Goal: Task Accomplishment & Management: Manage account settings

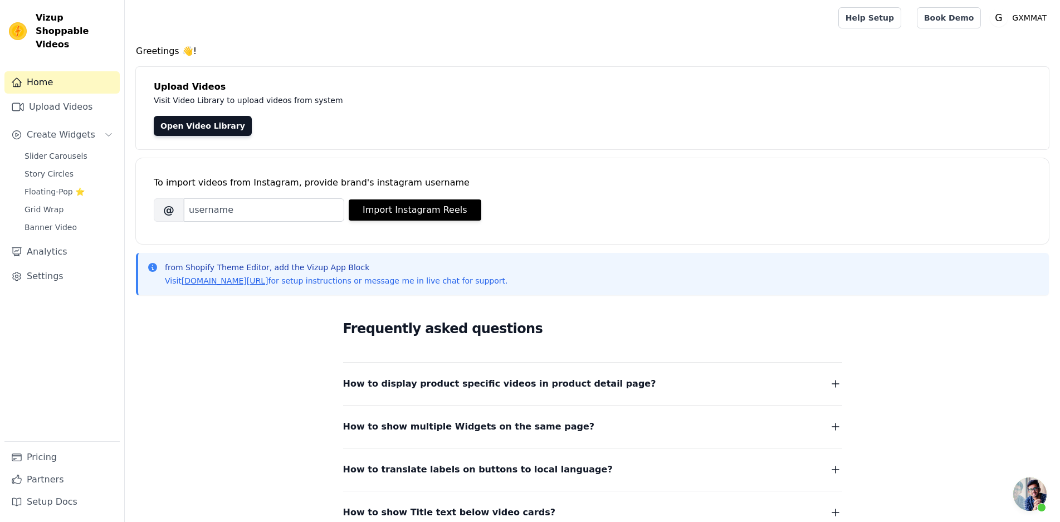
scroll to position [909, 0]
click at [46, 241] on link "Analytics" at bounding box center [61, 252] width 115 height 22
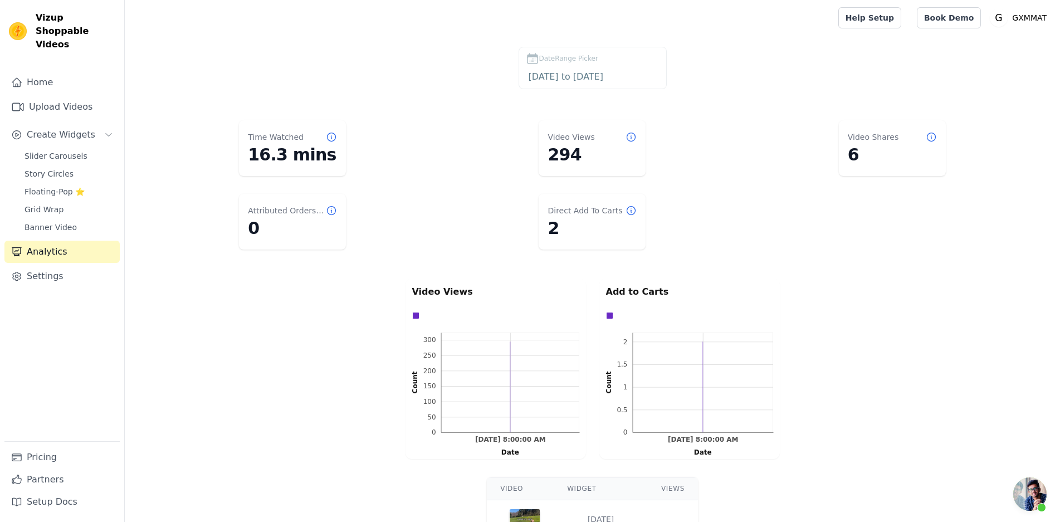
scroll to position [909, 0]
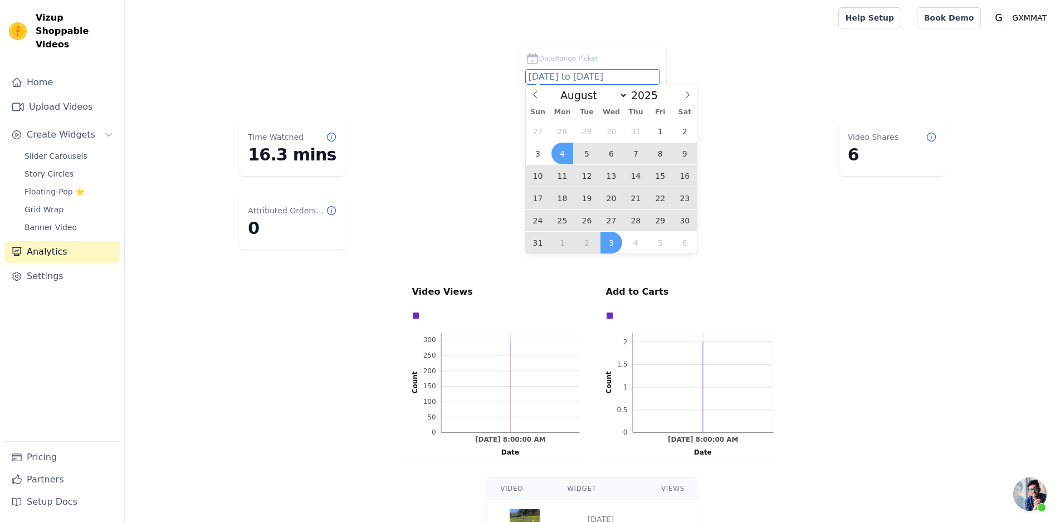
click at [607, 73] on input "2025-08-04 to 2025-09-03" at bounding box center [593, 77] width 134 height 14
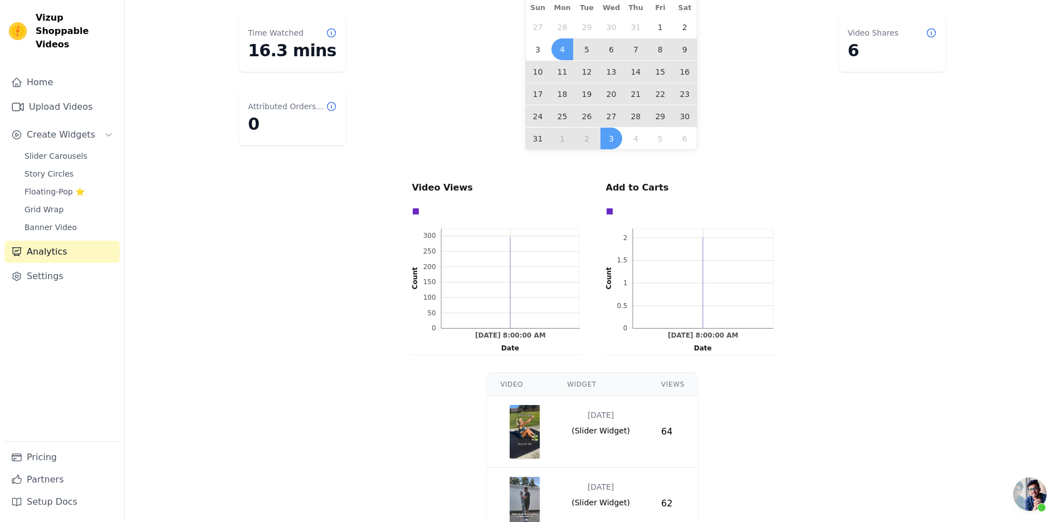
scroll to position [56, 0]
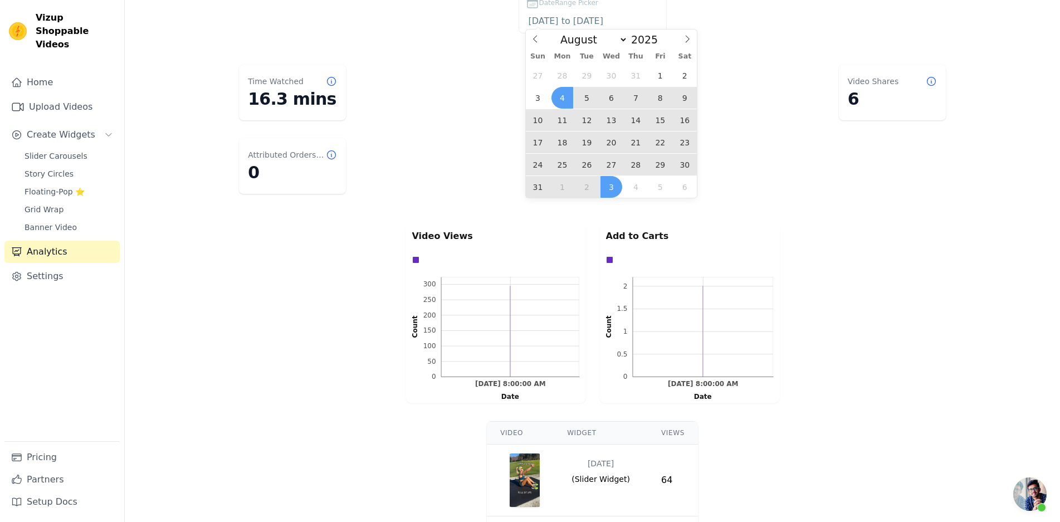
click at [567, 101] on span "4" at bounding box center [562, 98] width 22 height 22
click at [624, 189] on div "27 28 29 30 31 1 2 3 4 5 6 7 8 9 10 11 12 13 14 15 16 17 18 19 20 21 22 23 24 2…" at bounding box center [611, 131] width 171 height 134
click at [614, 189] on span "3" at bounding box center [611, 187] width 22 height 22
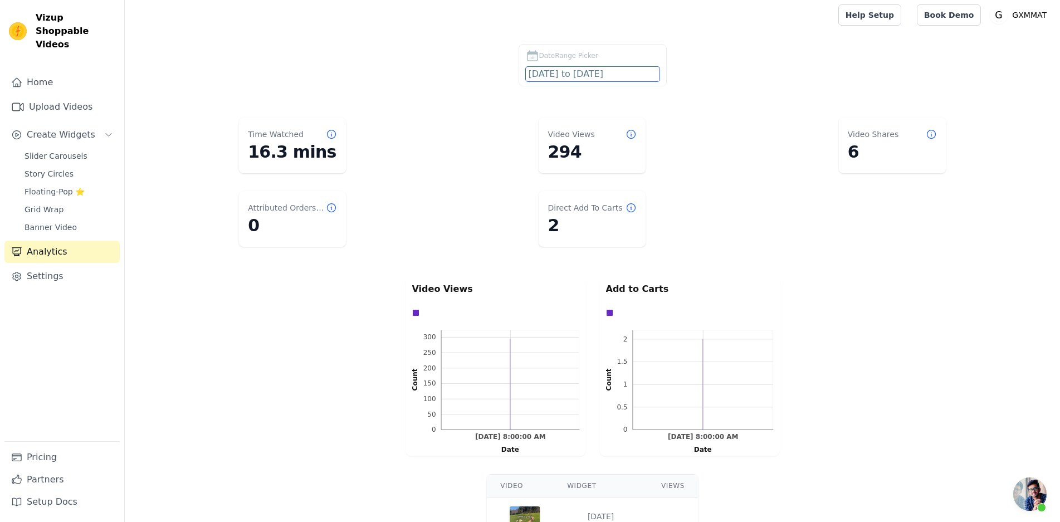
scroll to position [0, 0]
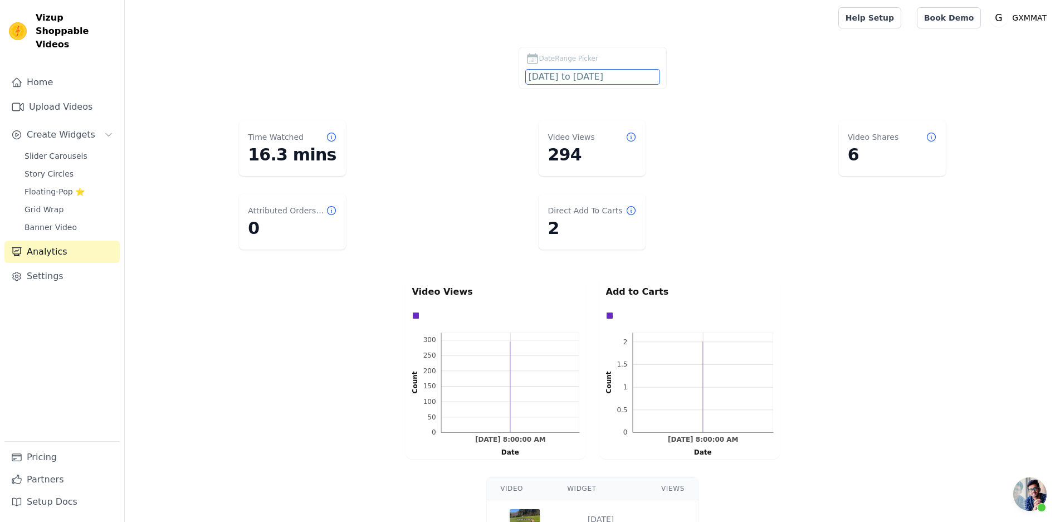
click at [636, 75] on input "2025-08-04 to 2025-09-03" at bounding box center [593, 77] width 134 height 14
click at [930, 139] on icon at bounding box center [930, 136] width 11 height 11
click at [931, 138] on icon at bounding box center [931, 137] width 8 height 8
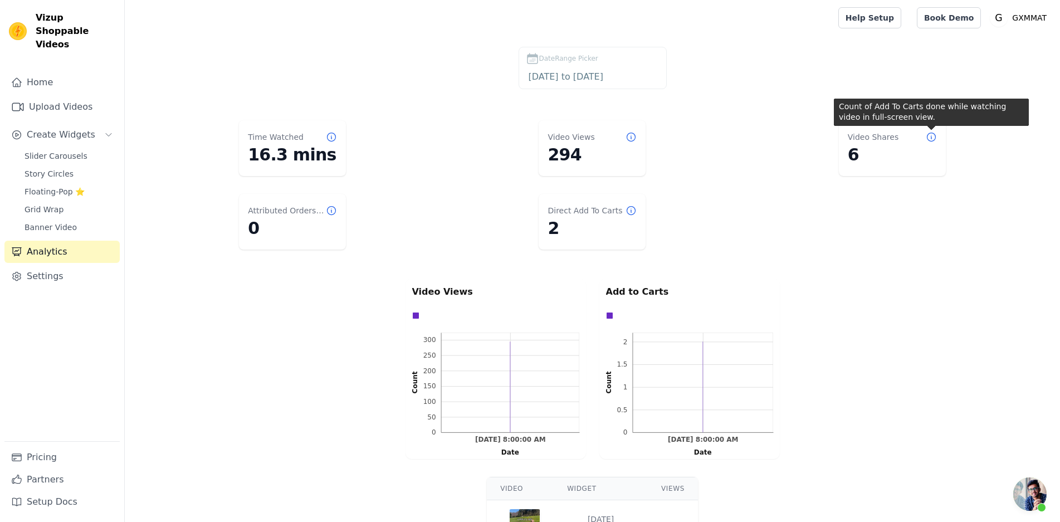
click at [933, 136] on icon at bounding box center [930, 136] width 11 height 11
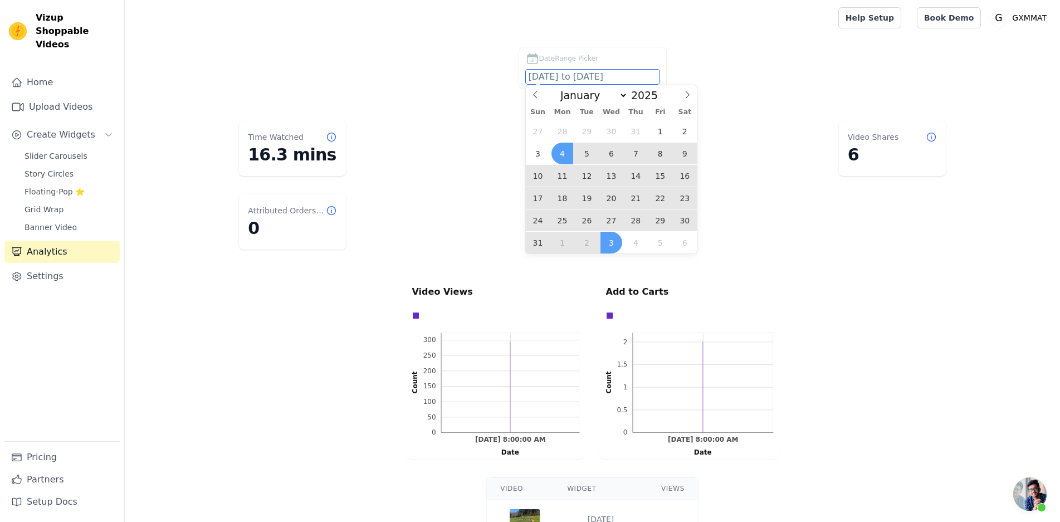
click at [624, 74] on input "2025-08-04 to 2025-09-03" at bounding box center [593, 77] width 134 height 14
click at [595, 242] on span "2" at bounding box center [587, 243] width 22 height 22
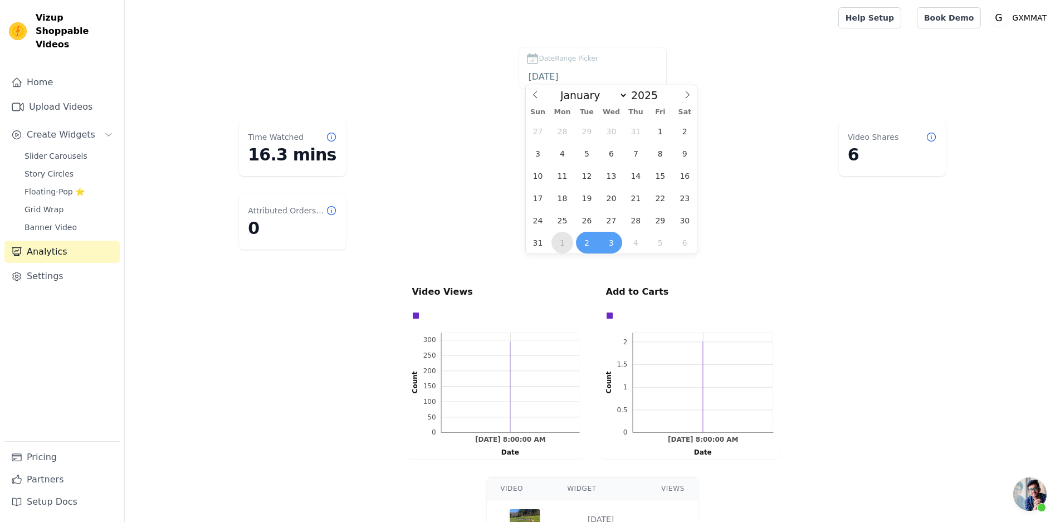
click at [570, 246] on span "1" at bounding box center [562, 243] width 22 height 22
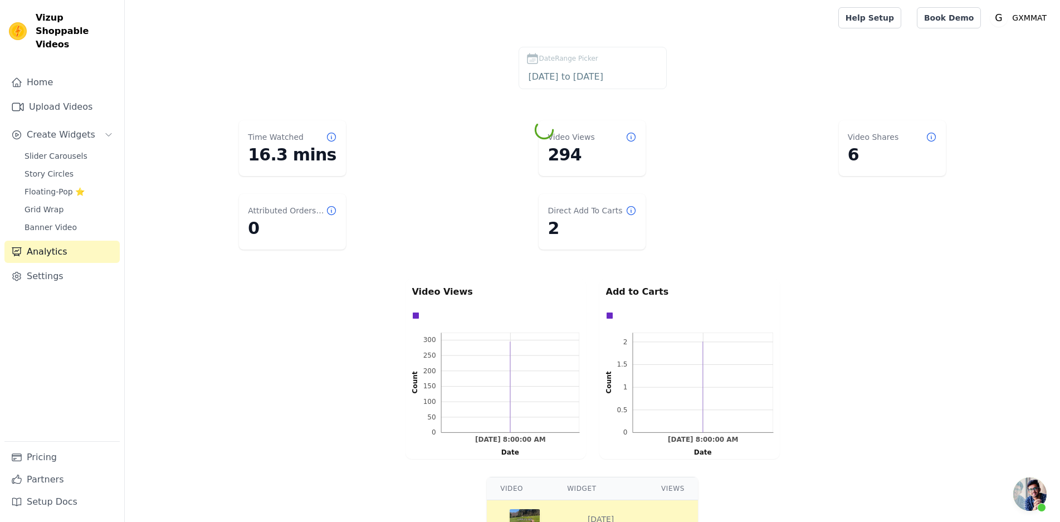
click at [594, 87] on label "DateRange Picker 2025-09-01 to 2025-09-02" at bounding box center [592, 68] width 148 height 42
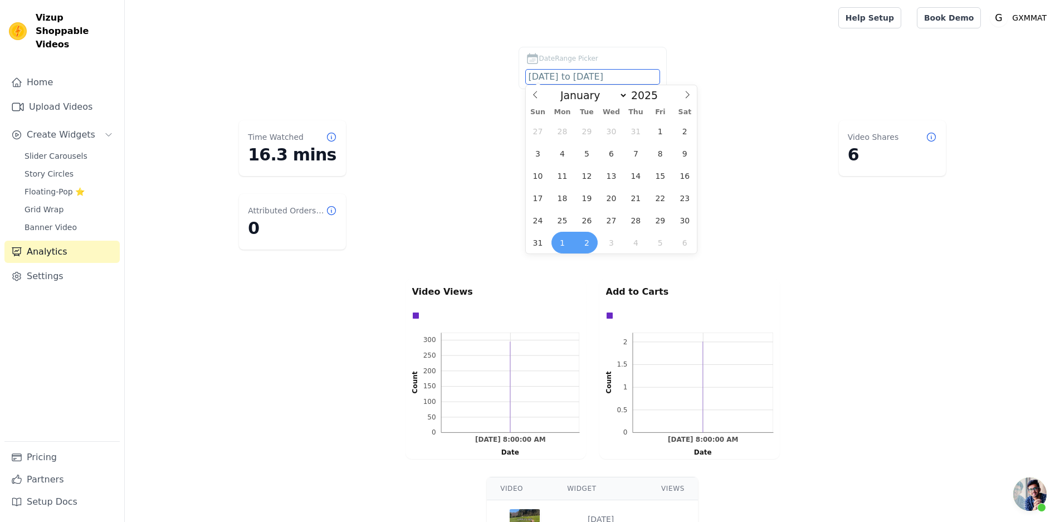
click at [602, 79] on body "Vizup Shoppable Videos Home Upload Videos Create Widgets Slider Carousels Story…" at bounding box center [530, 353] width 1060 height 706
click at [582, 242] on span "2" at bounding box center [587, 243] width 22 height 22
type input "2025-09-02"
click at [793, 247] on dl "Time Watched 16.3 mins Video Views 294 Video Shares 6 Attributed Orders Count 0…" at bounding box center [592, 185] width 890 height 138
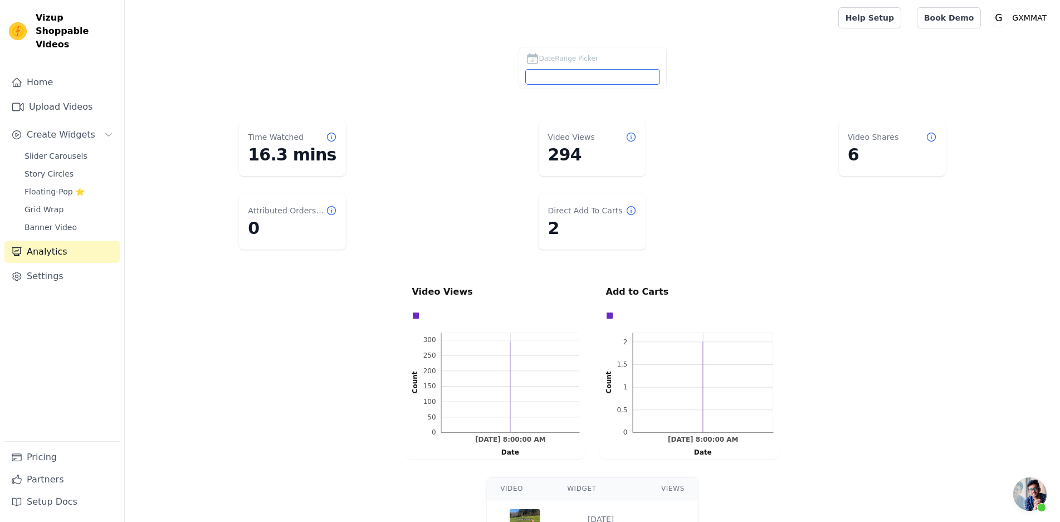
click at [616, 73] on input "DateRange Picker" at bounding box center [593, 77] width 134 height 14
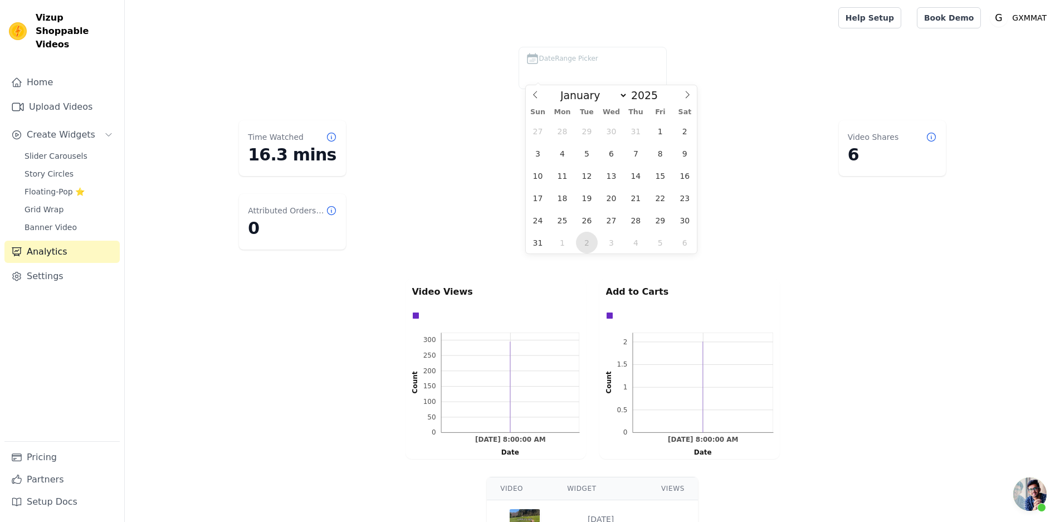
click at [582, 241] on span "2" at bounding box center [587, 243] width 22 height 22
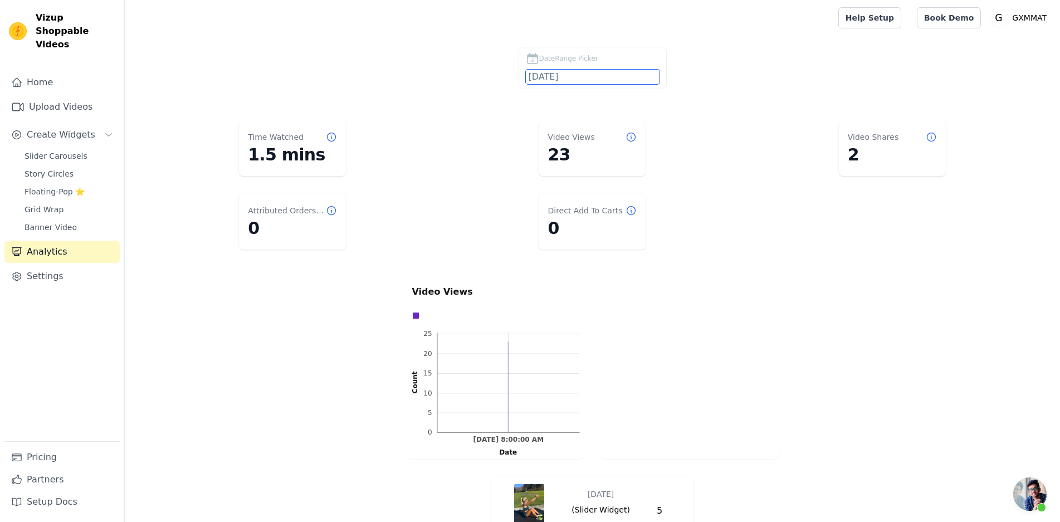
click at [558, 73] on input "2025-09-02" at bounding box center [593, 77] width 134 height 14
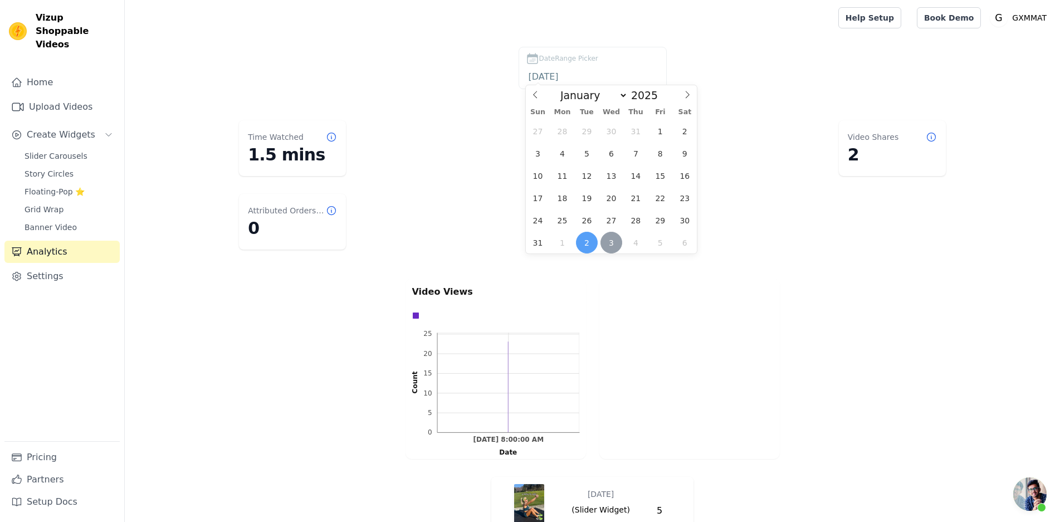
click at [612, 246] on span "3" at bounding box center [611, 243] width 22 height 22
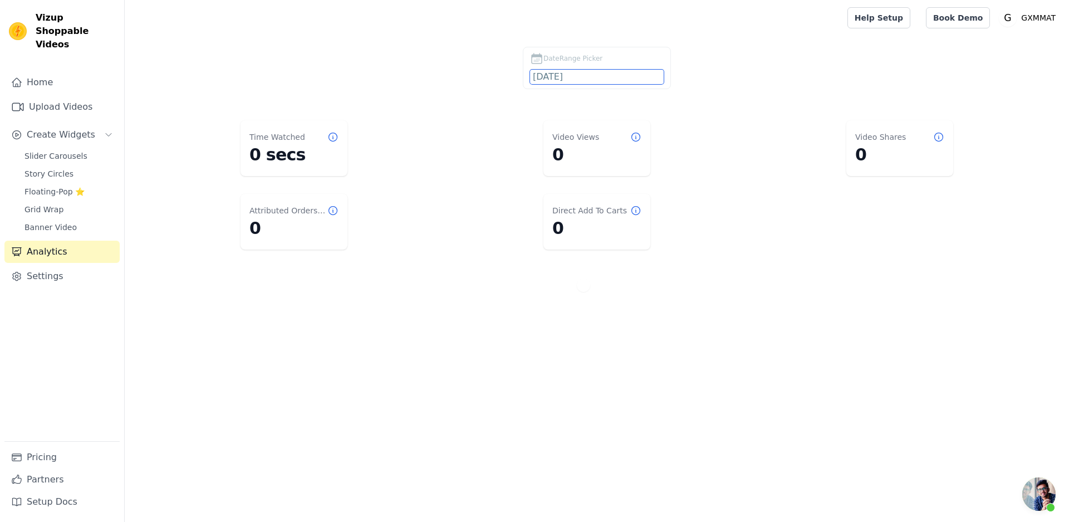
click at [561, 77] on input "2025-09-03" at bounding box center [597, 77] width 134 height 14
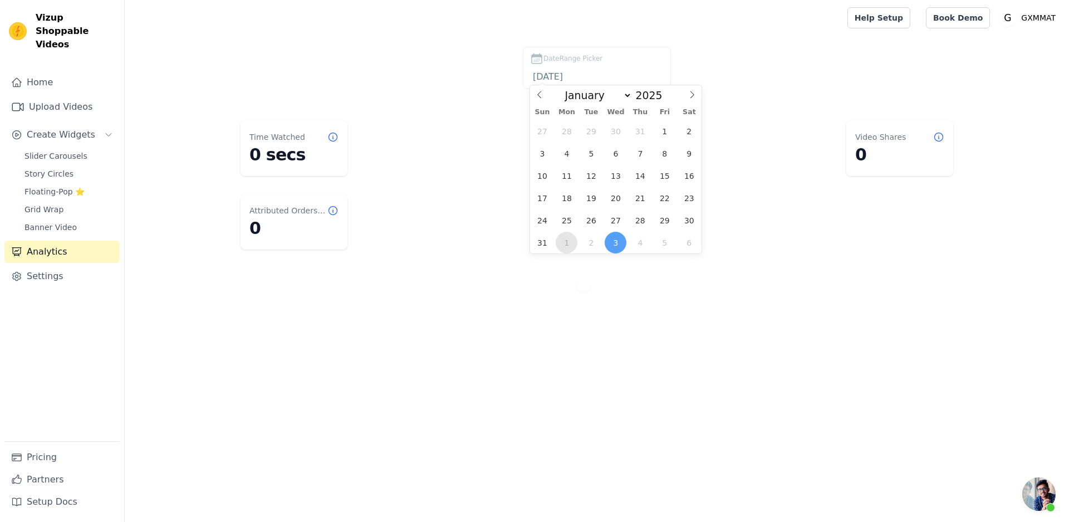
click at [571, 243] on span "1" at bounding box center [567, 243] width 22 height 22
type input "2025-09-01"
click at [571, 243] on span "1" at bounding box center [567, 243] width 22 height 22
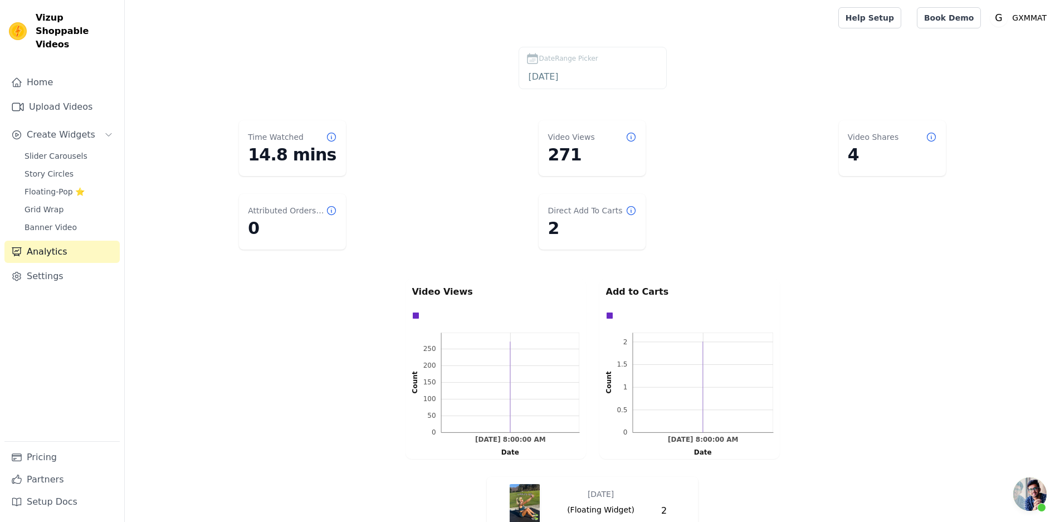
click at [1028, 492] on span "开放式聊天" at bounding box center [1029, 493] width 33 height 33
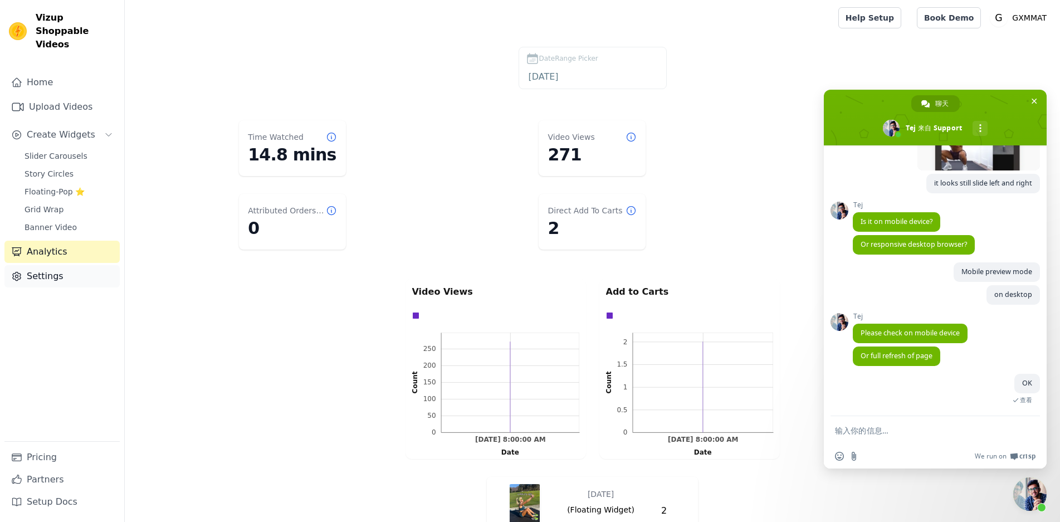
click at [38, 265] on link "Settings" at bounding box center [61, 276] width 115 height 22
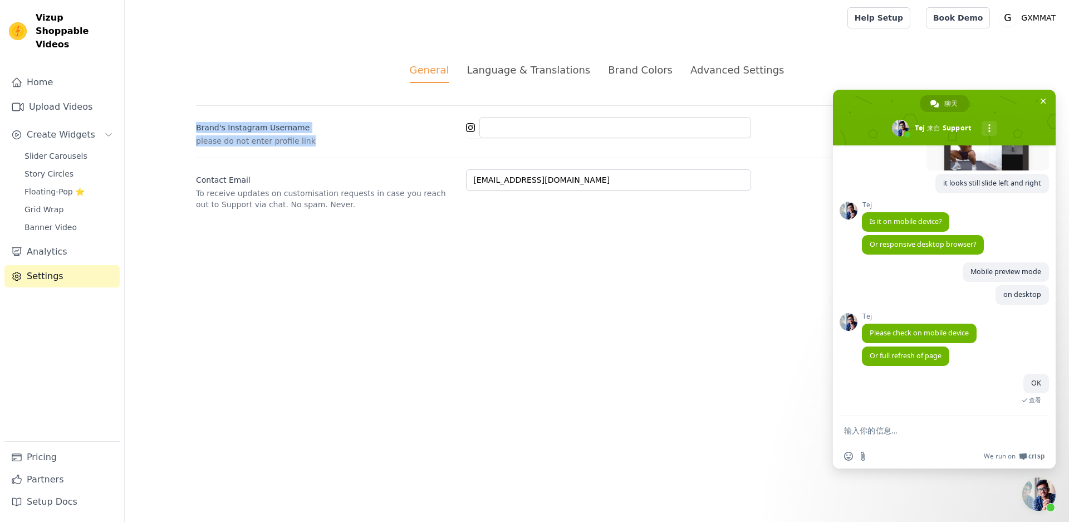
drag, startPoint x: 322, startPoint y: 142, endPoint x: 189, endPoint y: 124, distance: 133.7
click at [189, 124] on div "General Language & Translations Brand Colors Advanced Settings unsaved changes …" at bounding box center [596, 136] width 855 height 201
click at [341, 122] on label "Brand's Instagram Username" at bounding box center [326, 125] width 261 height 16
click at [479, 122] on input "Brand's Instagram Username" at bounding box center [615, 127] width 272 height 21
click at [535, 62] on div "General Language & Translations Brand Colors Advanced Settings unsaved changes …" at bounding box center [596, 136] width 855 height 201
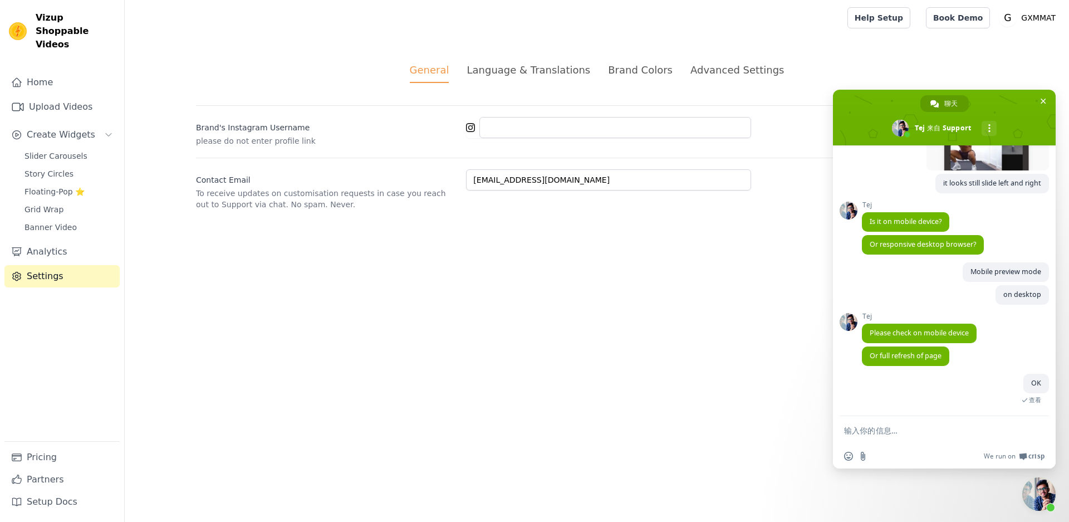
click at [535, 64] on div "Language & Translations" at bounding box center [529, 69] width 124 height 15
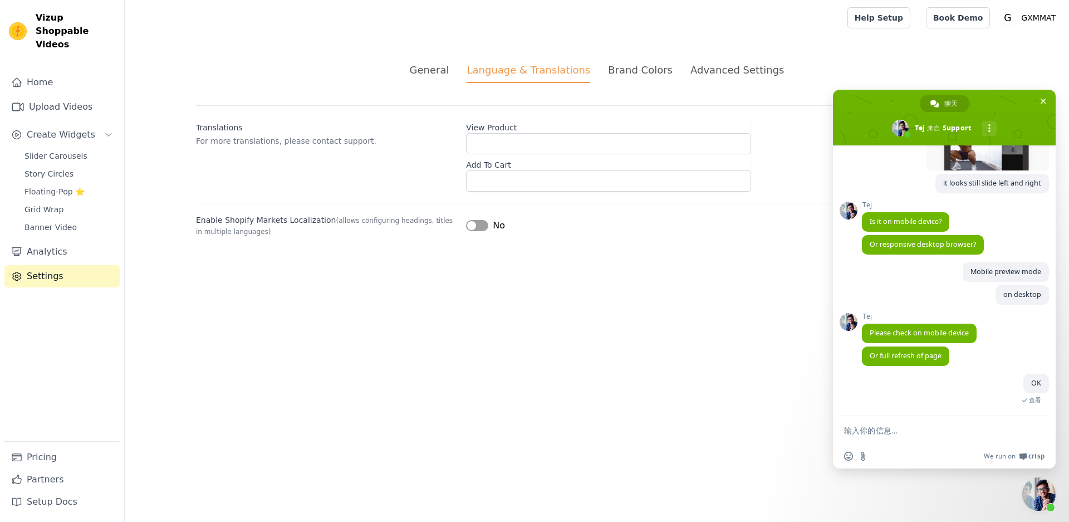
click at [626, 72] on div "Brand Colors" at bounding box center [640, 69] width 65 height 15
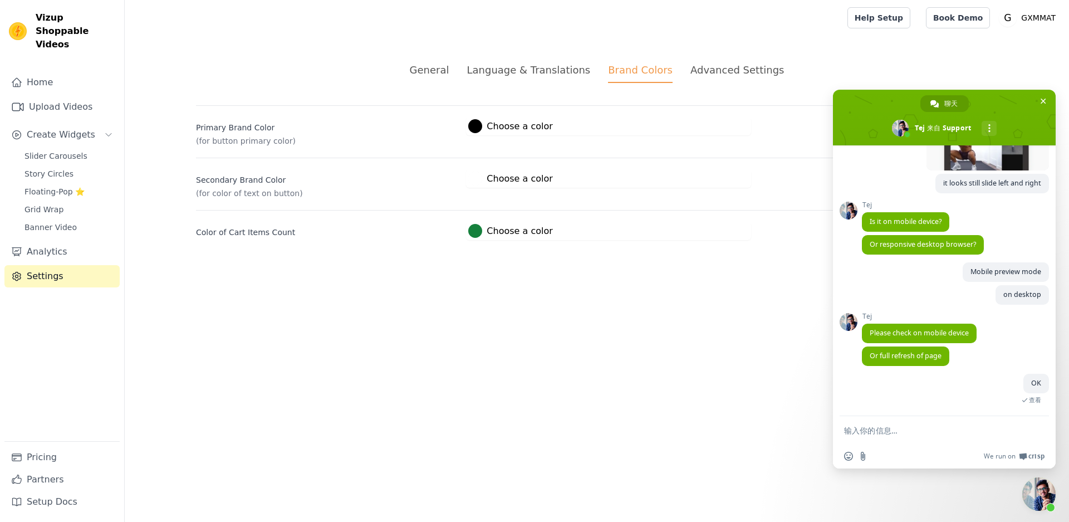
click at [727, 69] on div "Advanced Settings" at bounding box center [737, 69] width 94 height 15
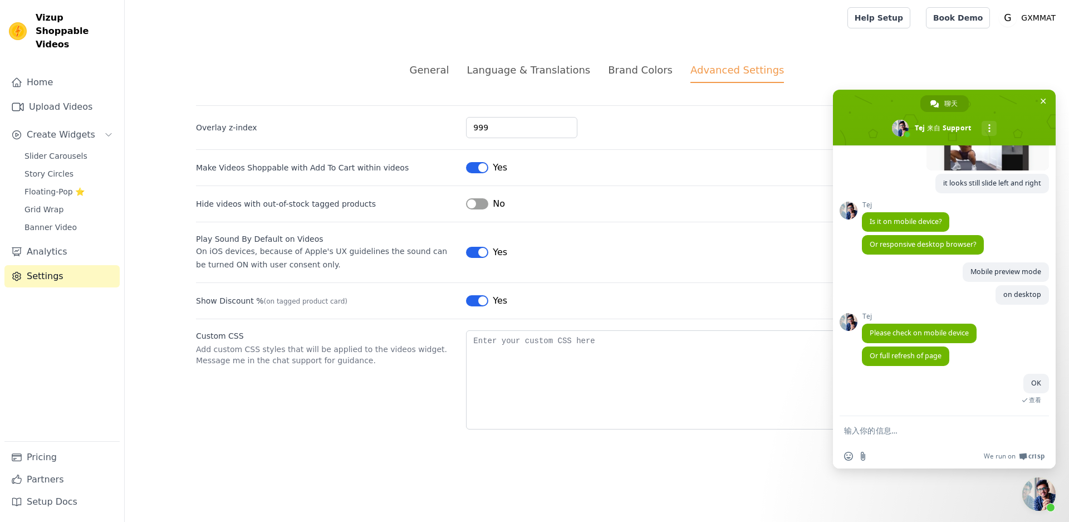
click at [620, 70] on div "Brand Colors" at bounding box center [640, 69] width 65 height 15
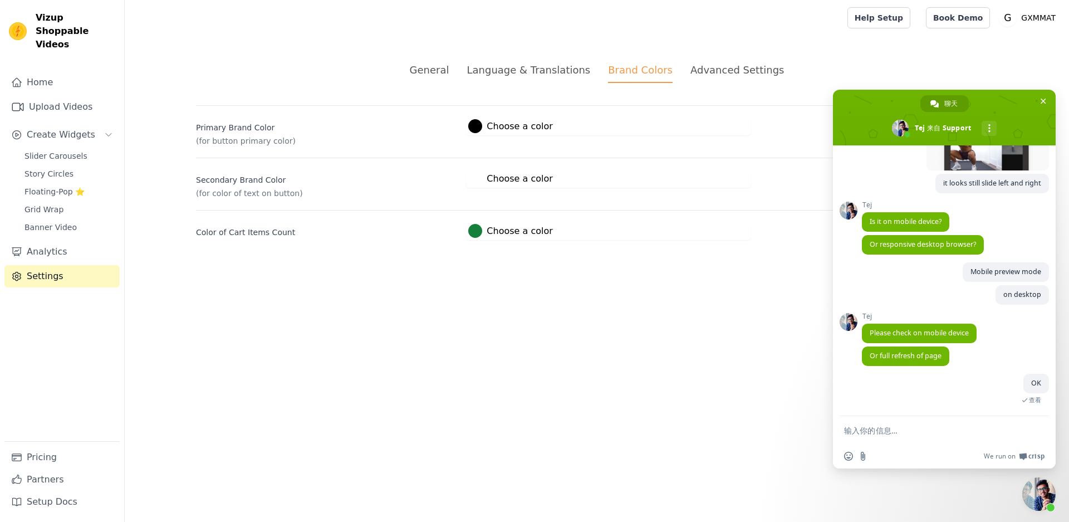
click at [713, 68] on div "Advanced Settings" at bounding box center [737, 69] width 94 height 15
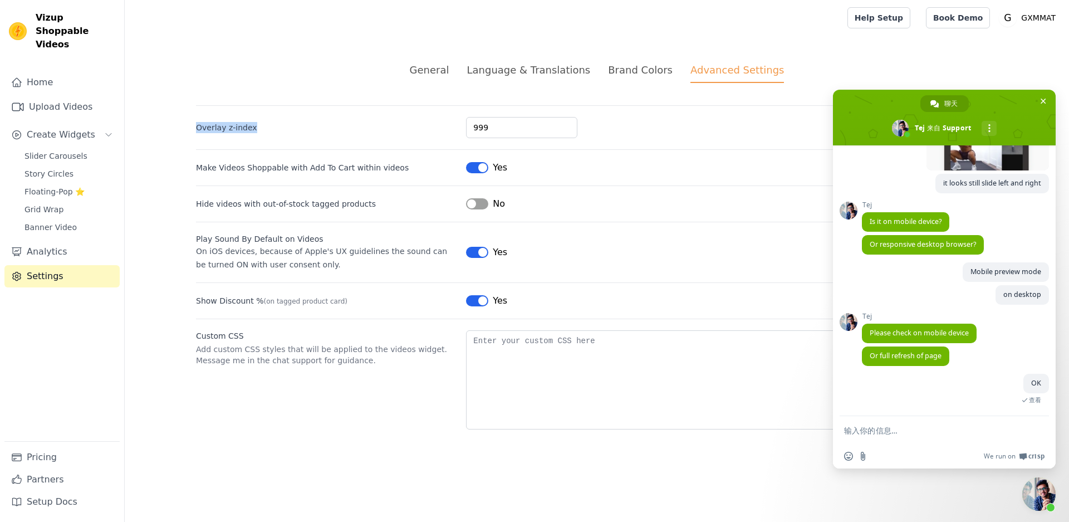
drag, startPoint x: 257, startPoint y: 125, endPoint x: 193, endPoint y: 129, distance: 64.2
click at [193, 129] on div "General Language & Translations Brand Colors Advanced Settings unsaved changes …" at bounding box center [596, 246] width 855 height 420
click at [196, 133] on div at bounding box center [196, 133] width 0 height 0
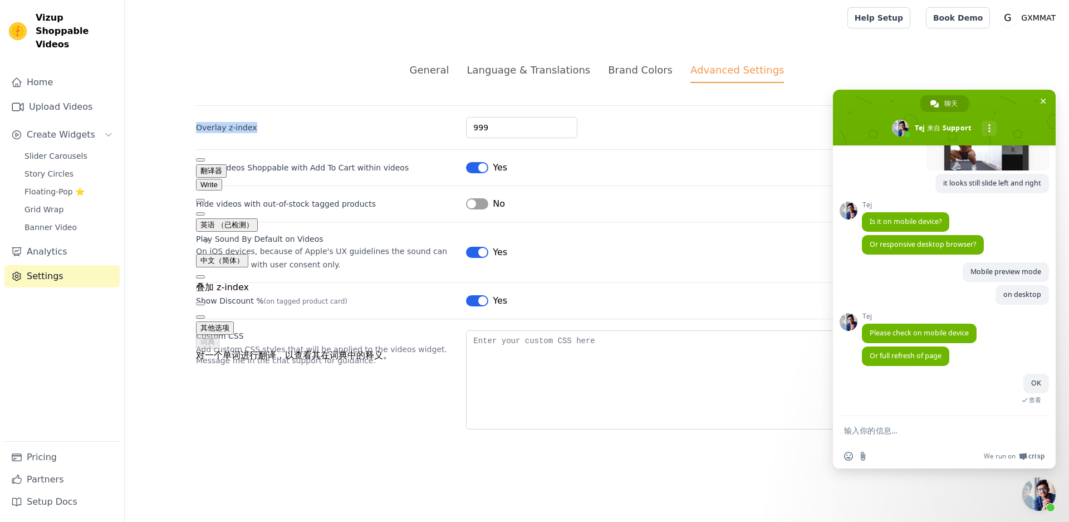
click at [271, 127] on label "Overlay z-index" at bounding box center [326, 127] width 261 height 11
click at [466, 127] on input "999" at bounding box center [521, 127] width 111 height 21
